Goal: Task Accomplishment & Management: Manage account settings

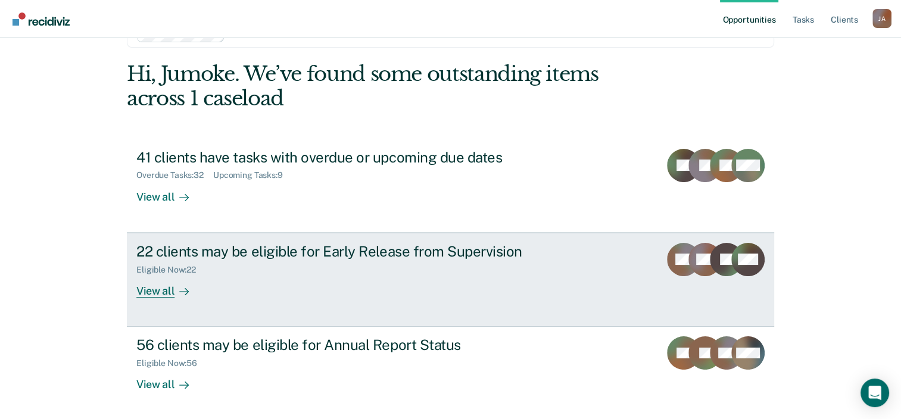
scroll to position [86, 0]
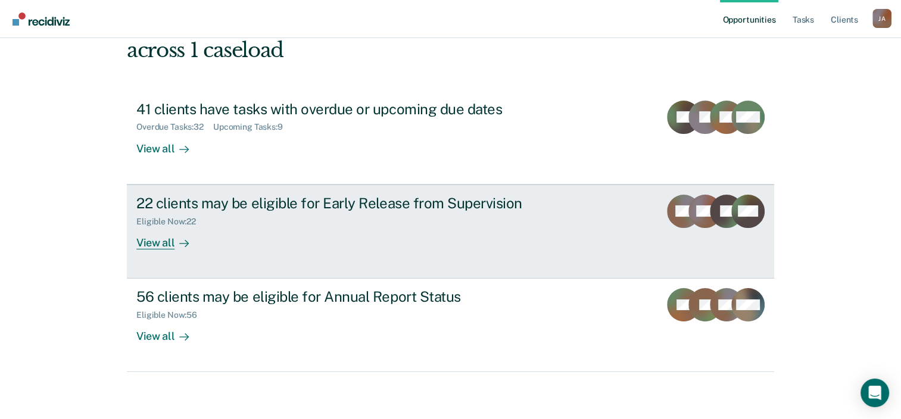
click at [250, 188] on link "22 clients may be eligible for Early Release from Supervision Eligible Now : 22…" at bounding box center [450, 232] width 647 height 94
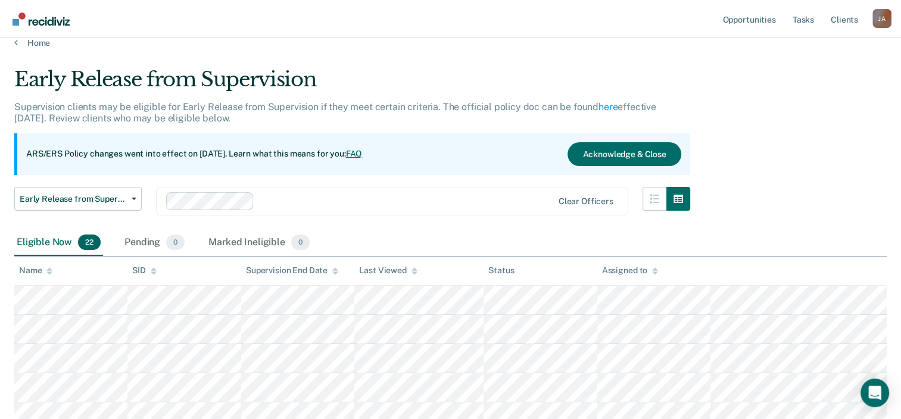
scroll to position [119, 0]
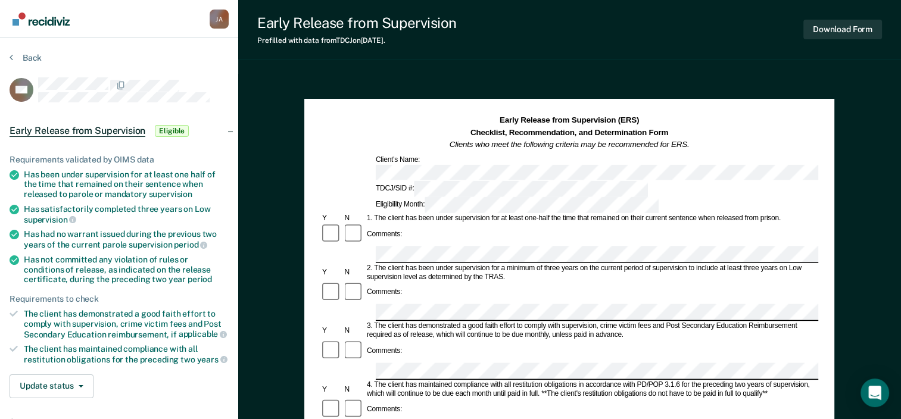
scroll to position [60, 0]
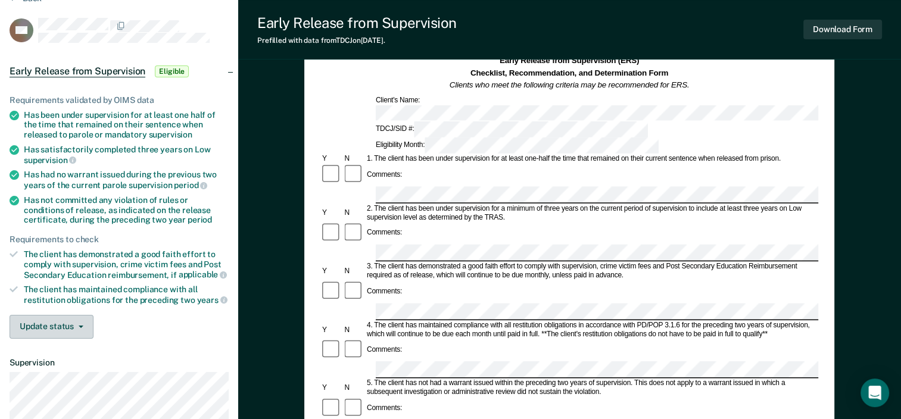
click at [59, 329] on button "Update status" at bounding box center [52, 327] width 84 height 24
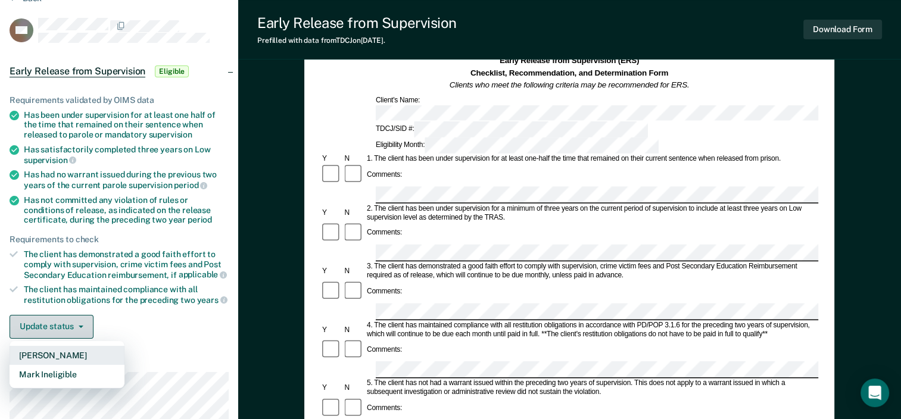
click at [102, 357] on button "[PERSON_NAME]" at bounding box center [67, 355] width 115 height 19
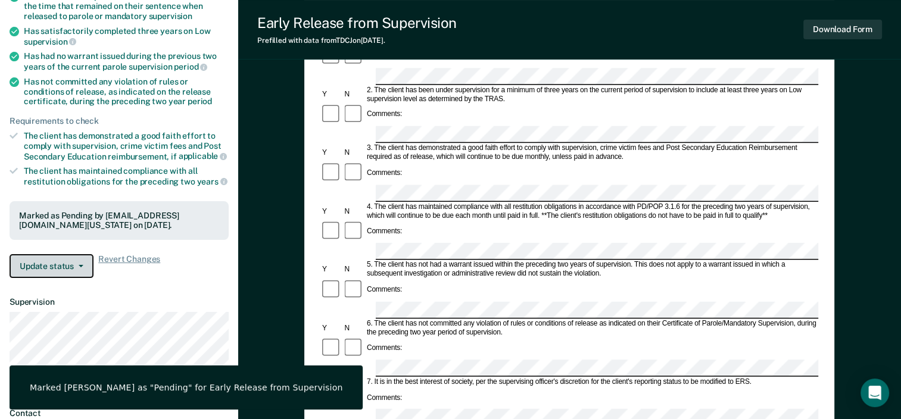
scroll to position [189, 0]
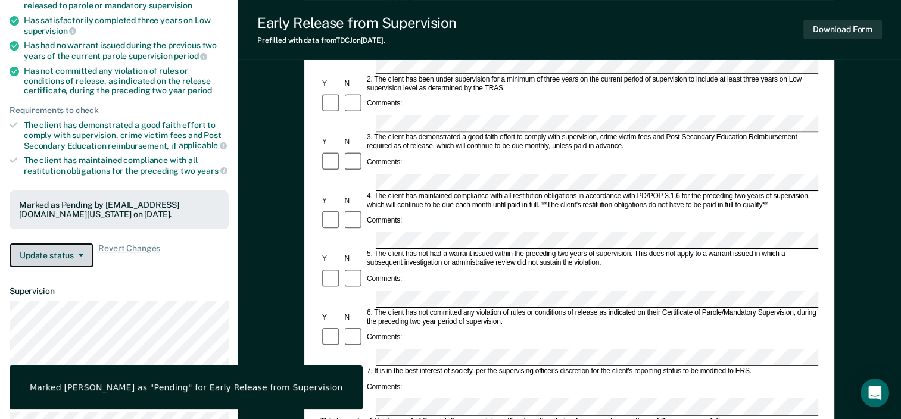
click at [77, 251] on button "Update status" at bounding box center [52, 256] width 84 height 24
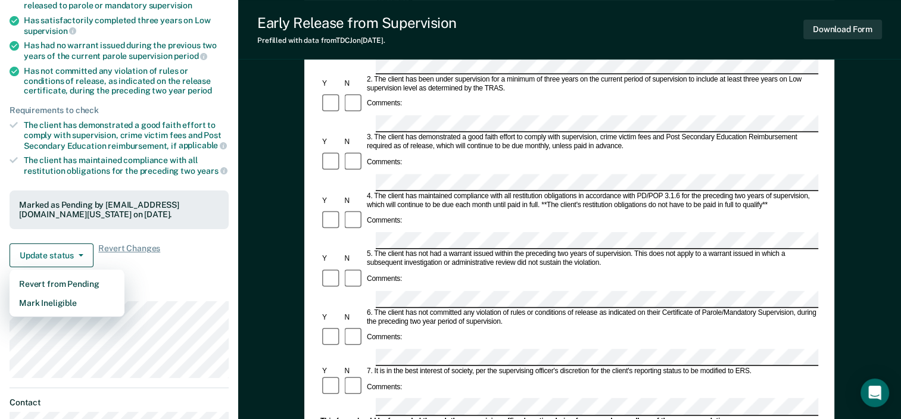
click at [195, 297] on dt "Supervision" at bounding box center [119, 291] width 219 height 10
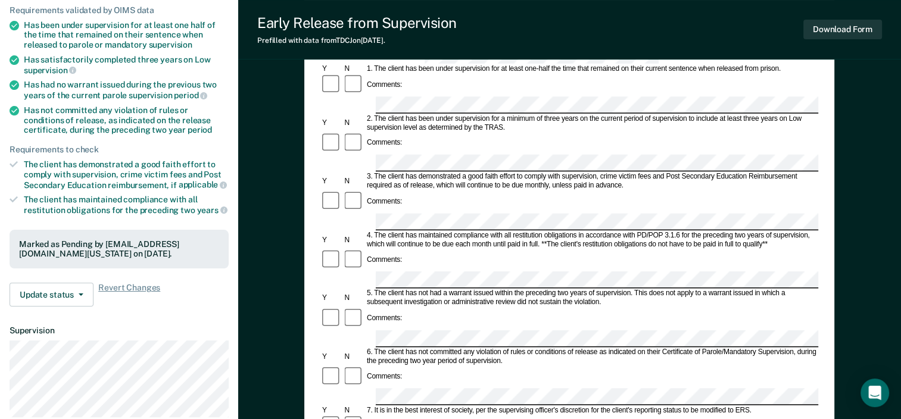
scroll to position [150, 0]
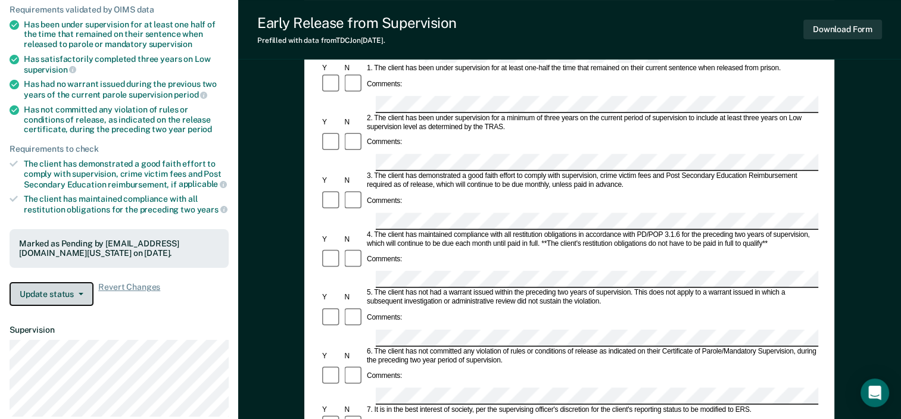
click at [73, 305] on button "Update status" at bounding box center [52, 294] width 84 height 24
click at [67, 294] on button "Update status" at bounding box center [52, 294] width 84 height 24
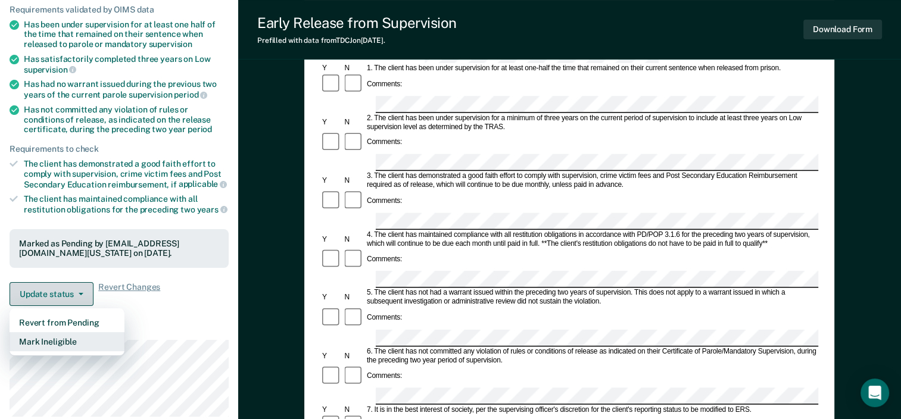
click at [82, 351] on button "Mark Ineligible" at bounding box center [67, 341] width 115 height 19
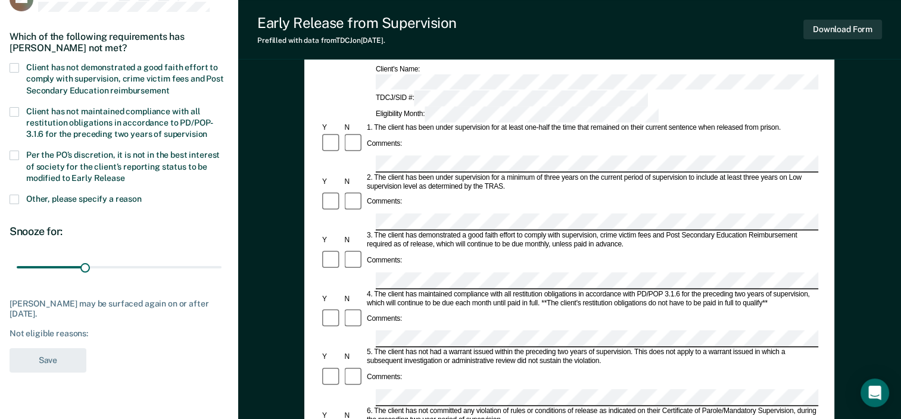
scroll to position [89, 0]
drag, startPoint x: 83, startPoint y: 268, endPoint x: 224, endPoint y: 276, distance: 140.8
click at [222, 276] on input "range" at bounding box center [119, 268] width 205 height 21
drag, startPoint x: 214, startPoint y: 267, endPoint x: 85, endPoint y: 266, distance: 129.2
type input "30"
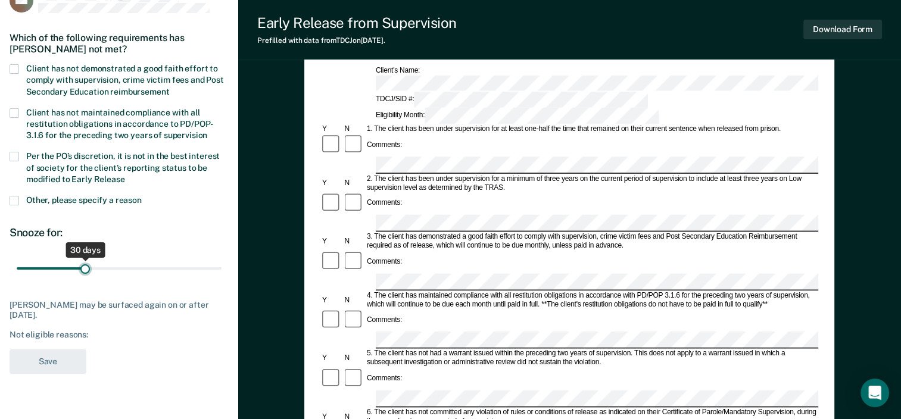
click at [85, 266] on input "range" at bounding box center [119, 268] width 205 height 21
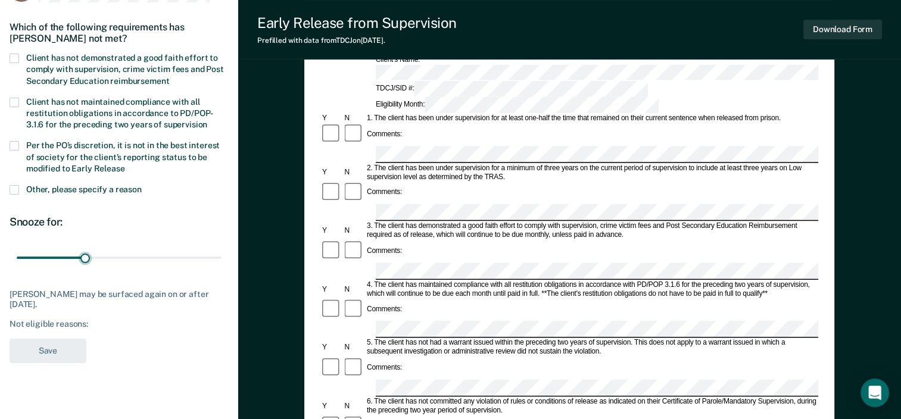
scroll to position [0, 0]
